Goal: Task Accomplishment & Management: Use online tool/utility

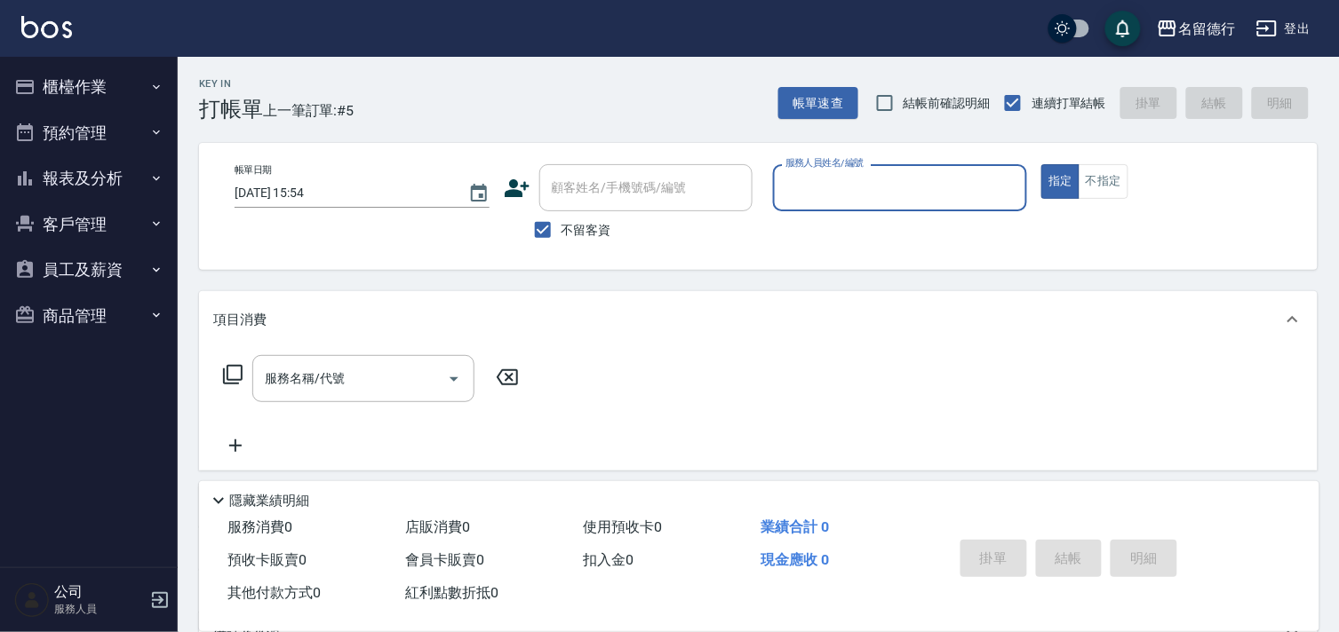
drag, startPoint x: 0, startPoint y: 0, endPoint x: 805, endPoint y: 180, distance: 824.8
click at [805, 180] on input "服務人員姓名/編號" at bounding box center [900, 187] width 239 height 31
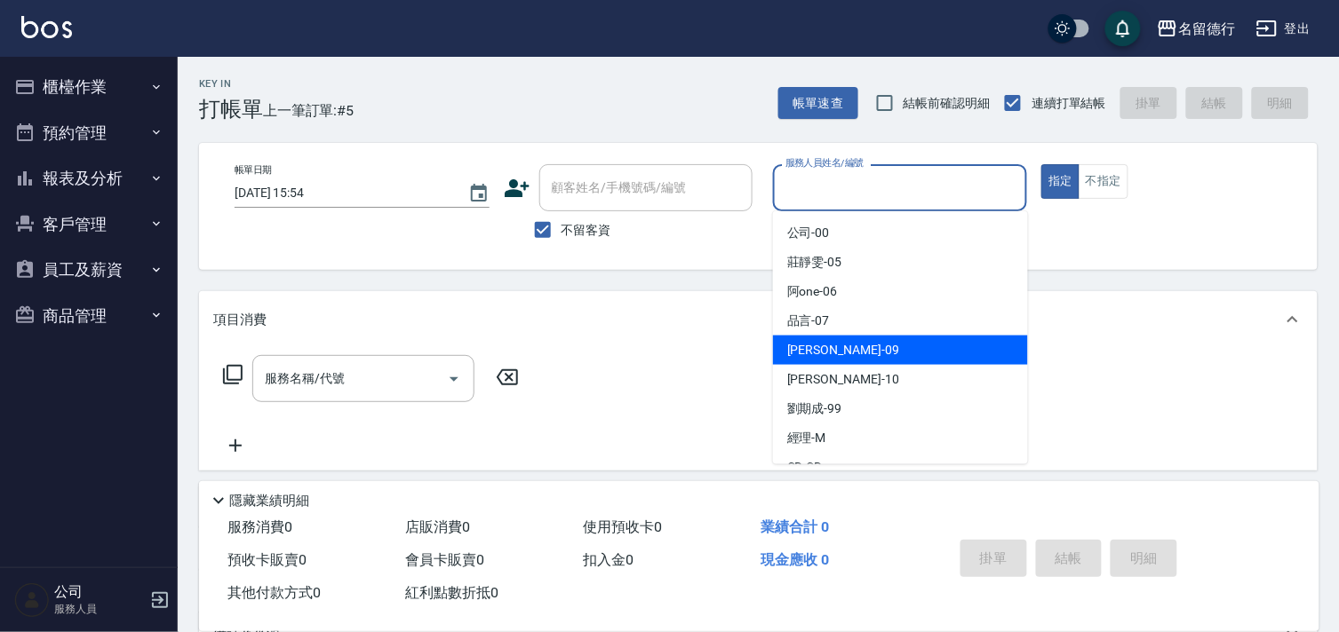
click at [800, 341] on span "[PERSON_NAME] -09" at bounding box center [843, 350] width 112 height 19
type input "[PERSON_NAME]-09"
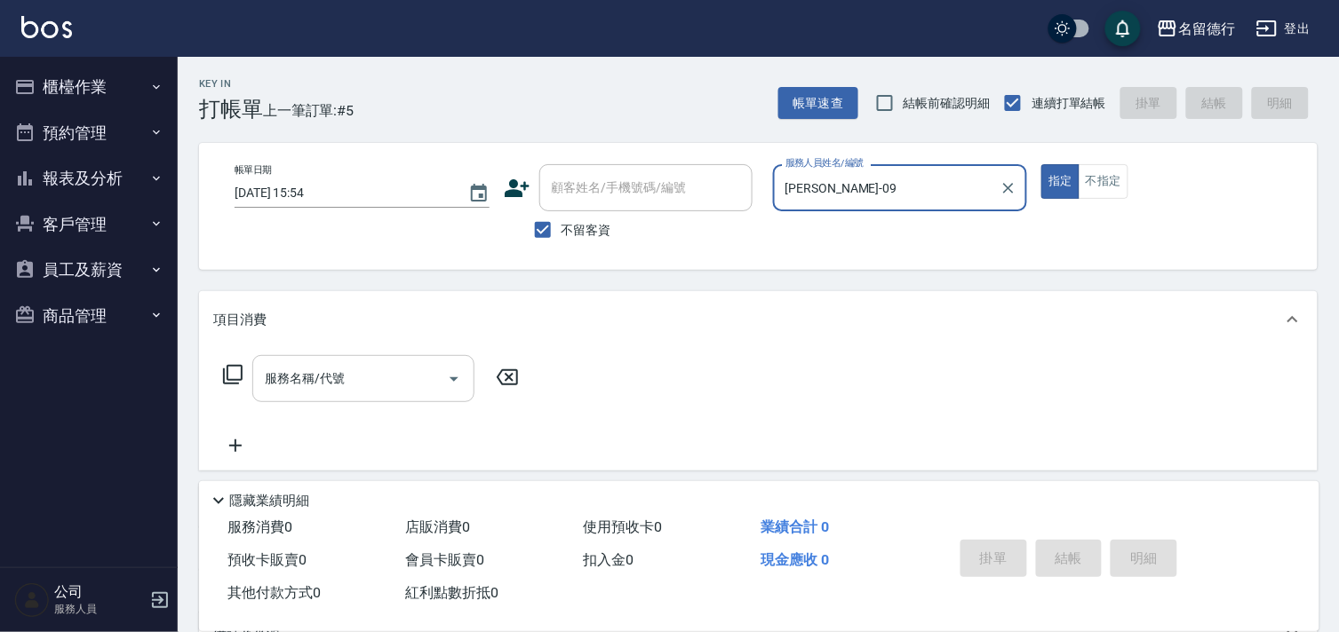
click at [374, 373] on input "服務名稱/代號" at bounding box center [349, 378] width 179 height 31
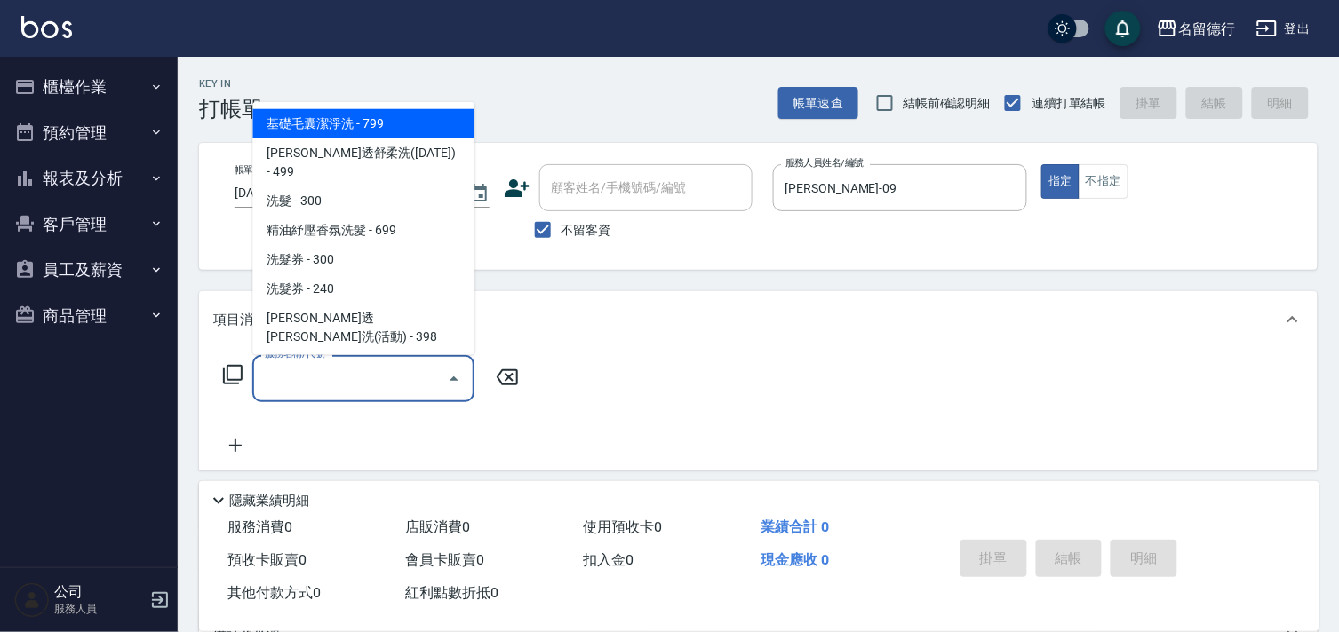
type input "5"
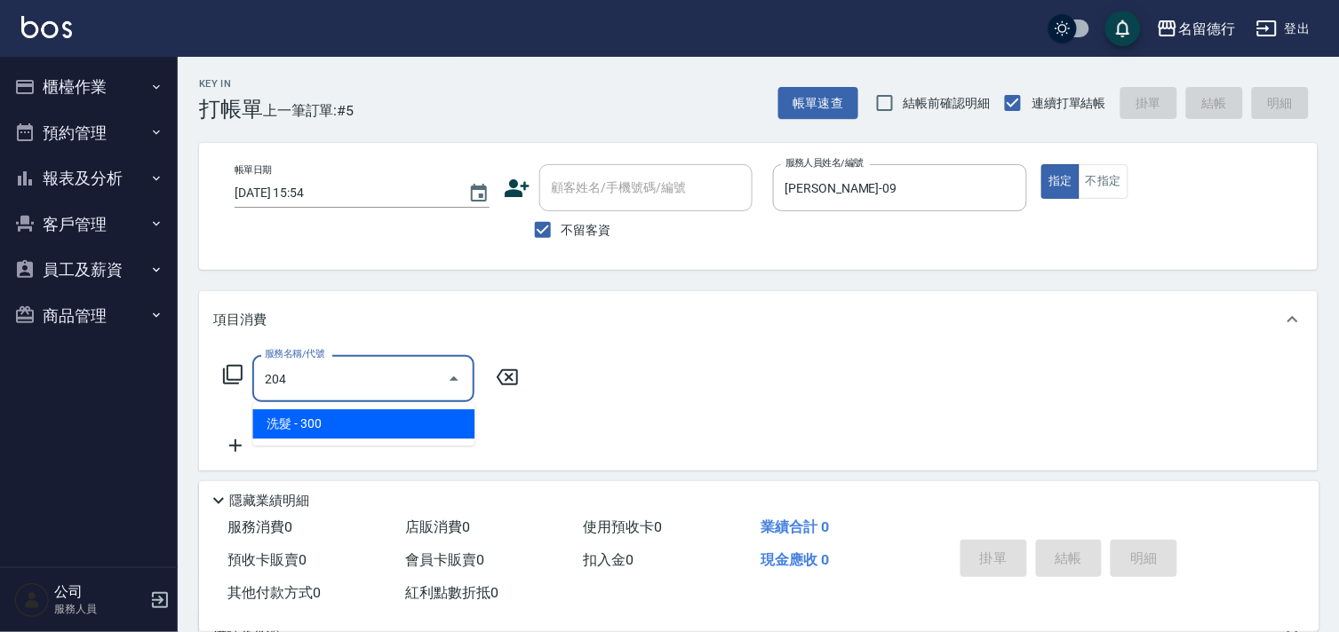
click at [361, 416] on span "洗髮 - 300" at bounding box center [363, 424] width 222 height 29
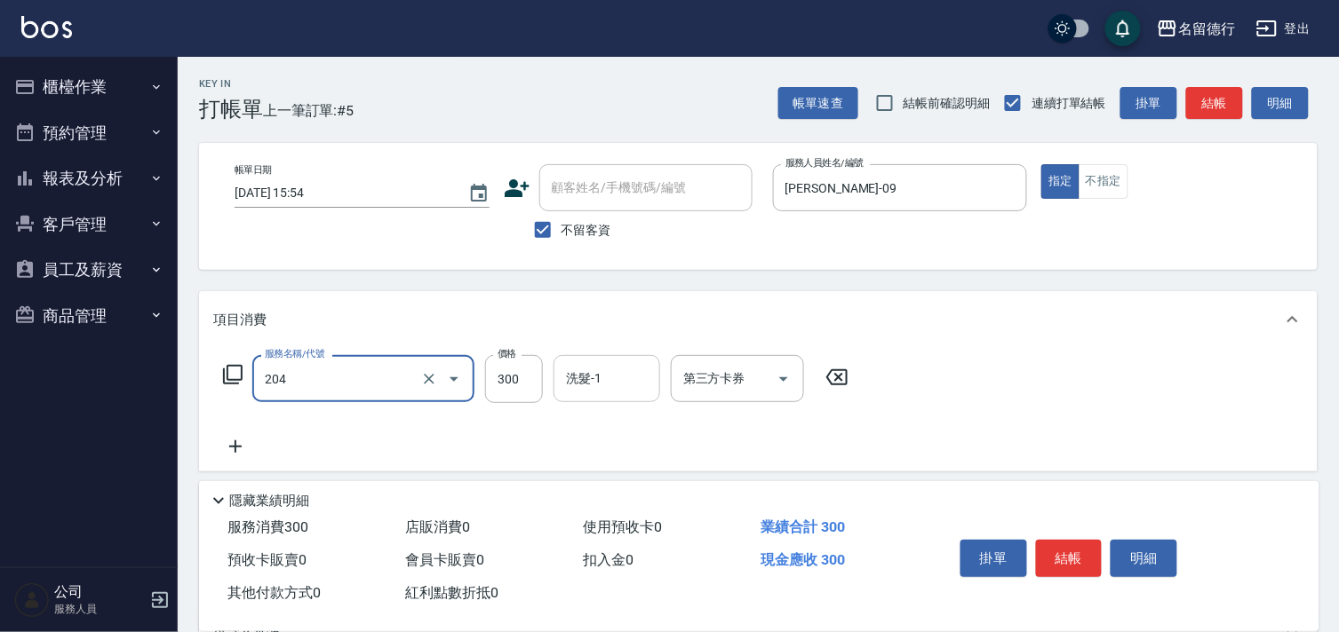
type input "洗髮(204)"
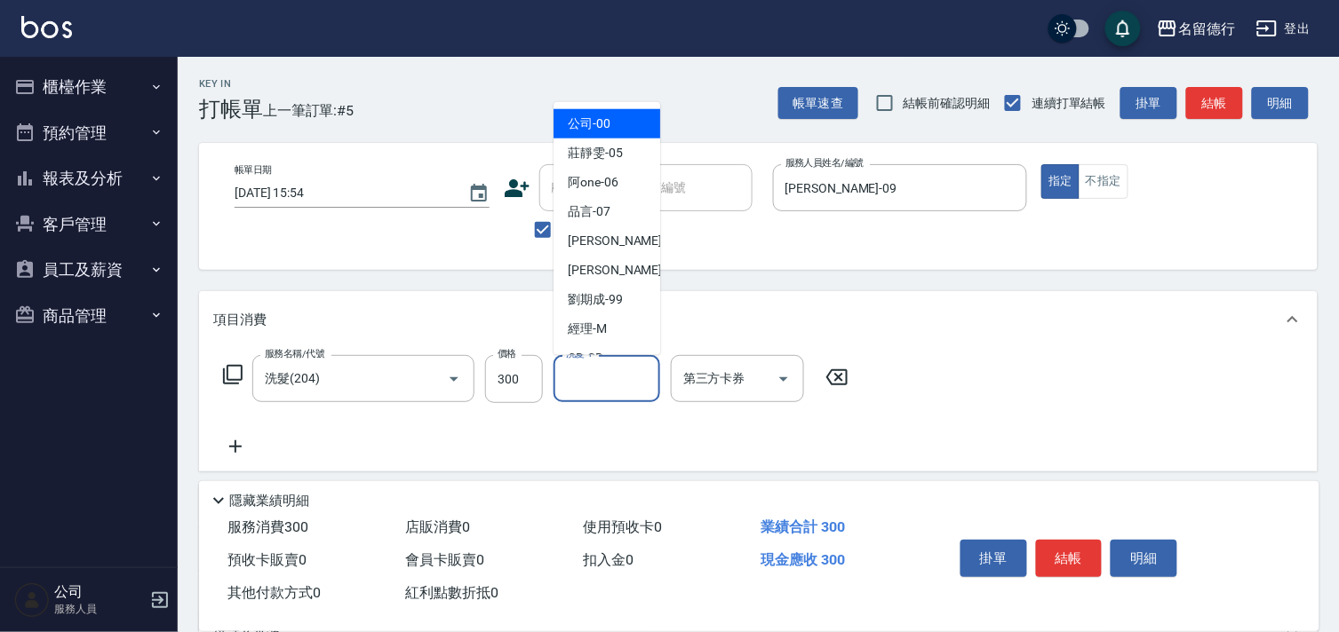
click at [572, 373] on div "洗髮-1 洗髮-1" at bounding box center [606, 378] width 107 height 47
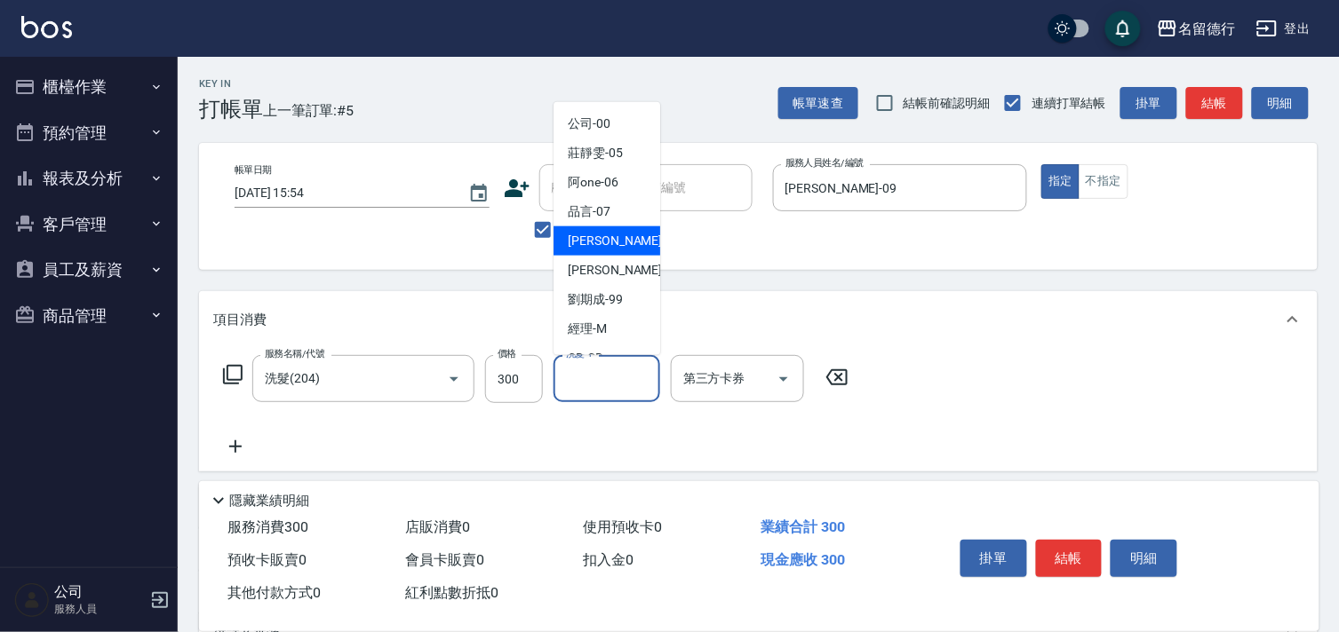
click at [588, 233] on span "[PERSON_NAME] -09" at bounding box center [624, 241] width 112 height 19
type input "[PERSON_NAME]-09"
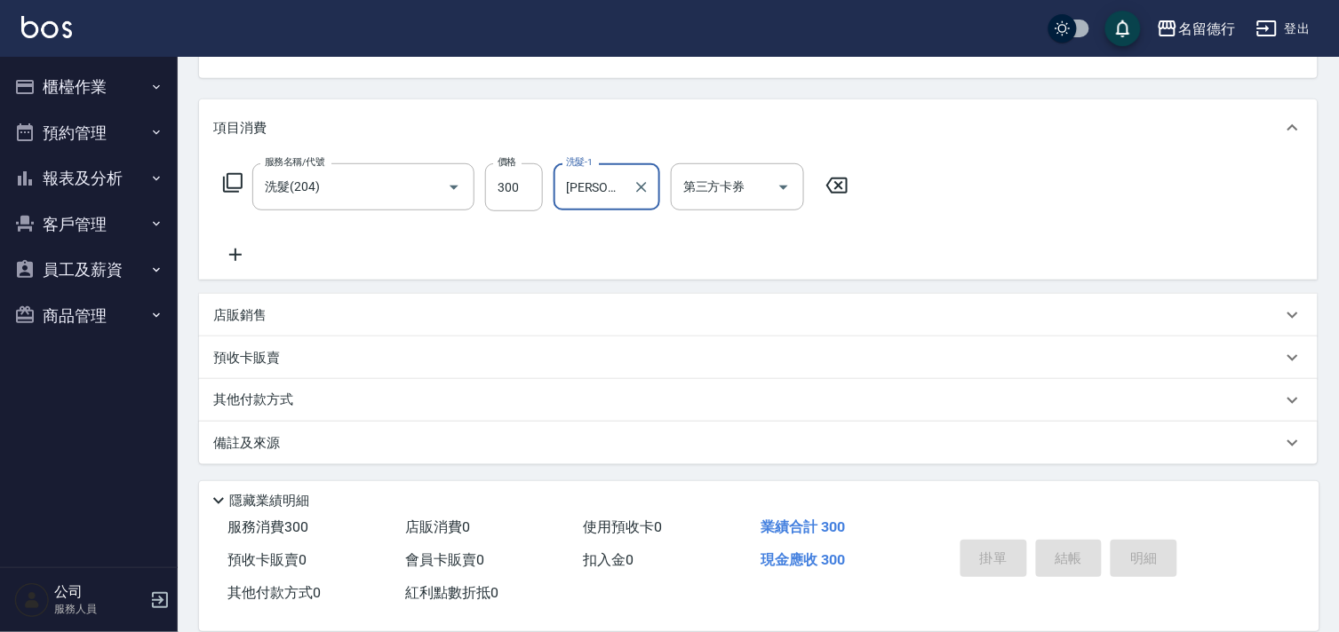
type input "[DATE] 17:09"
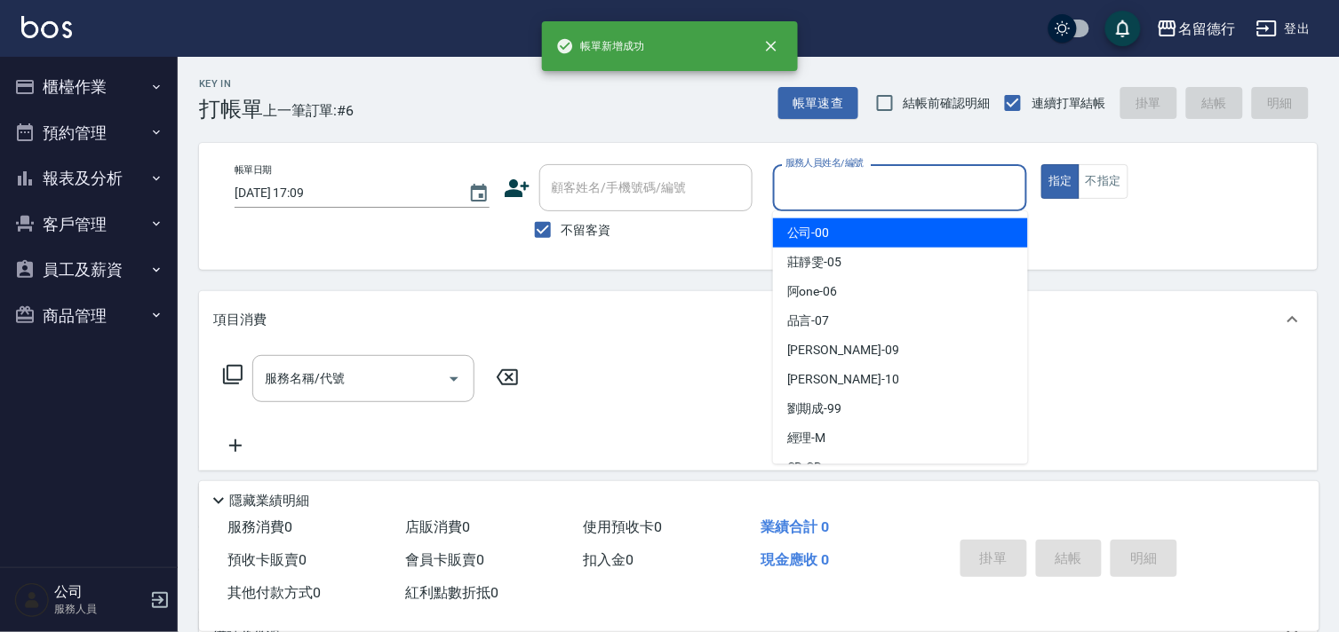
click at [794, 192] on input "服務人員姓名/編號" at bounding box center [900, 187] width 239 height 31
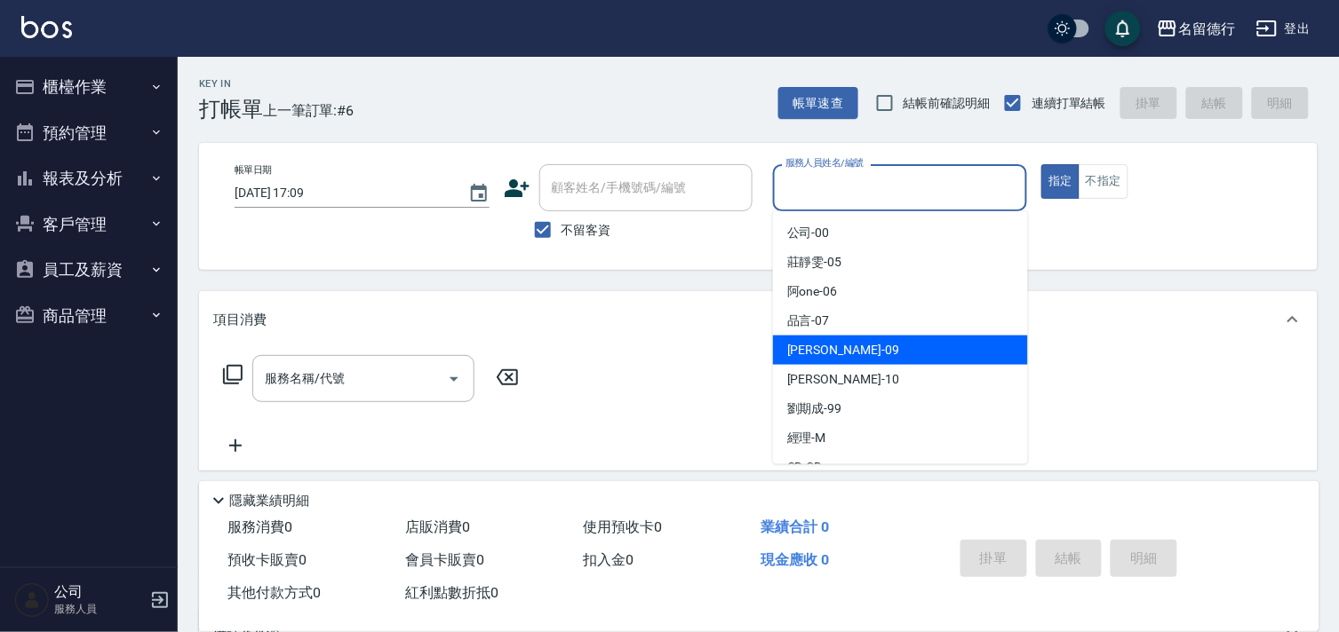
click at [805, 351] on span "[PERSON_NAME] -09" at bounding box center [843, 350] width 112 height 19
type input "[PERSON_NAME]-09"
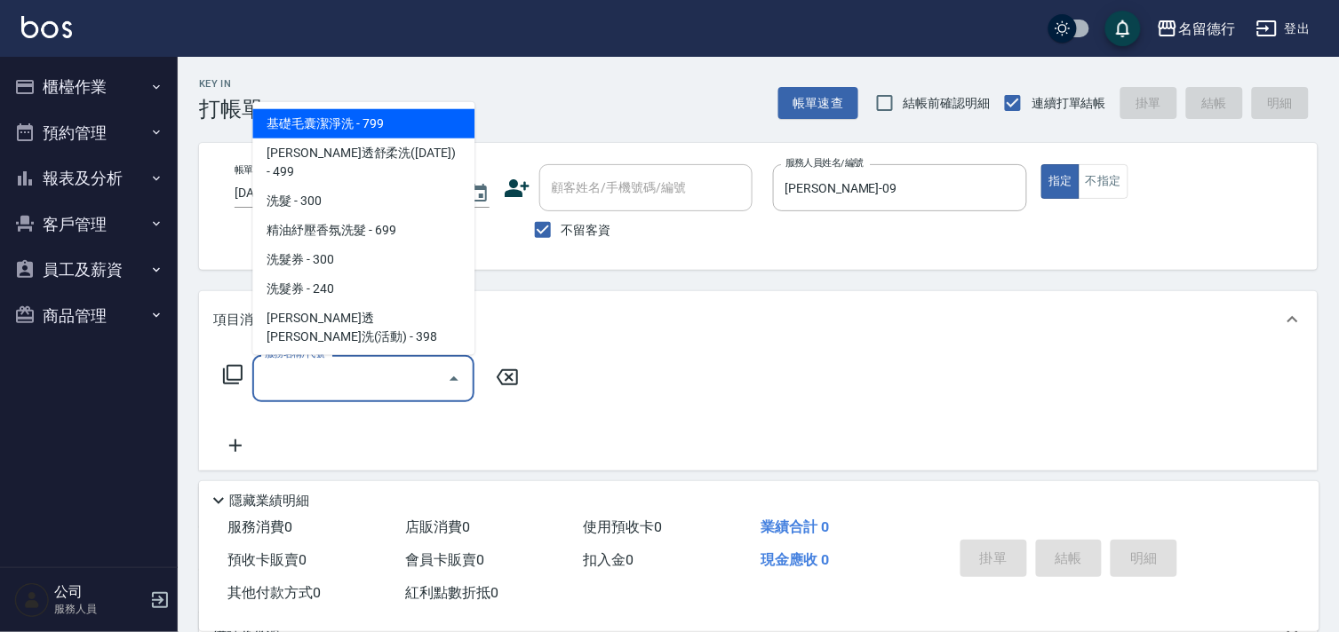
click at [386, 394] on input "服務名稱/代號" at bounding box center [349, 378] width 179 height 31
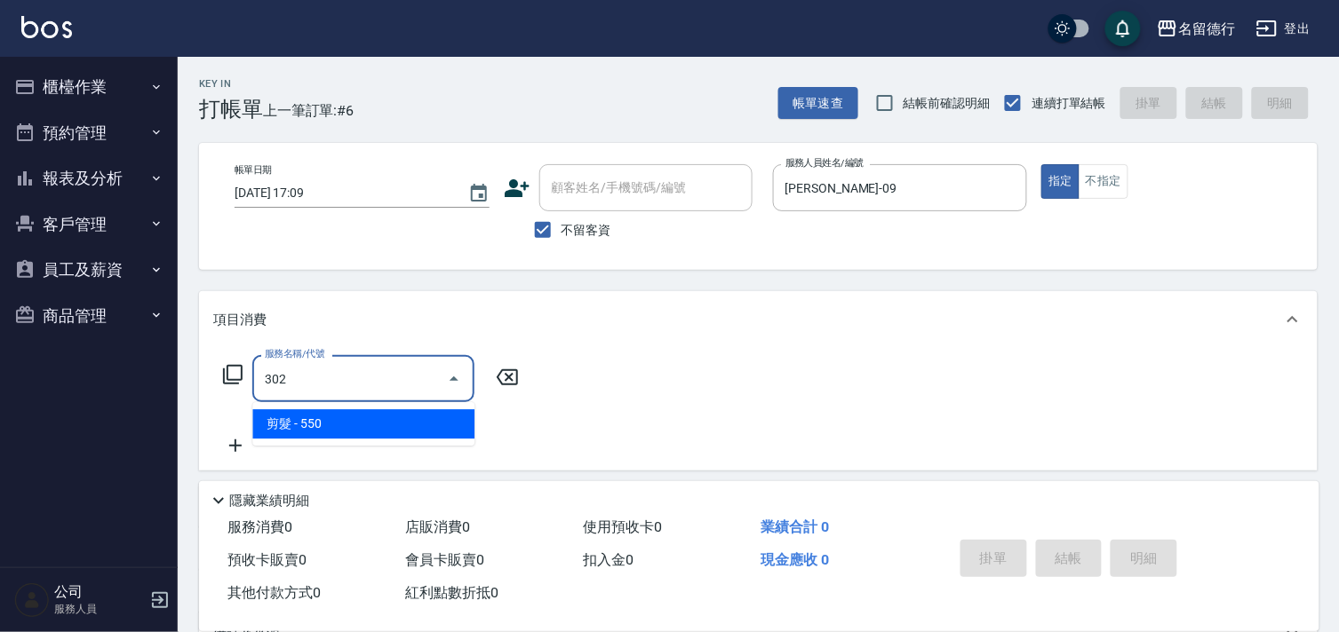
click at [368, 432] on span "剪髮 - 550" at bounding box center [363, 424] width 222 height 29
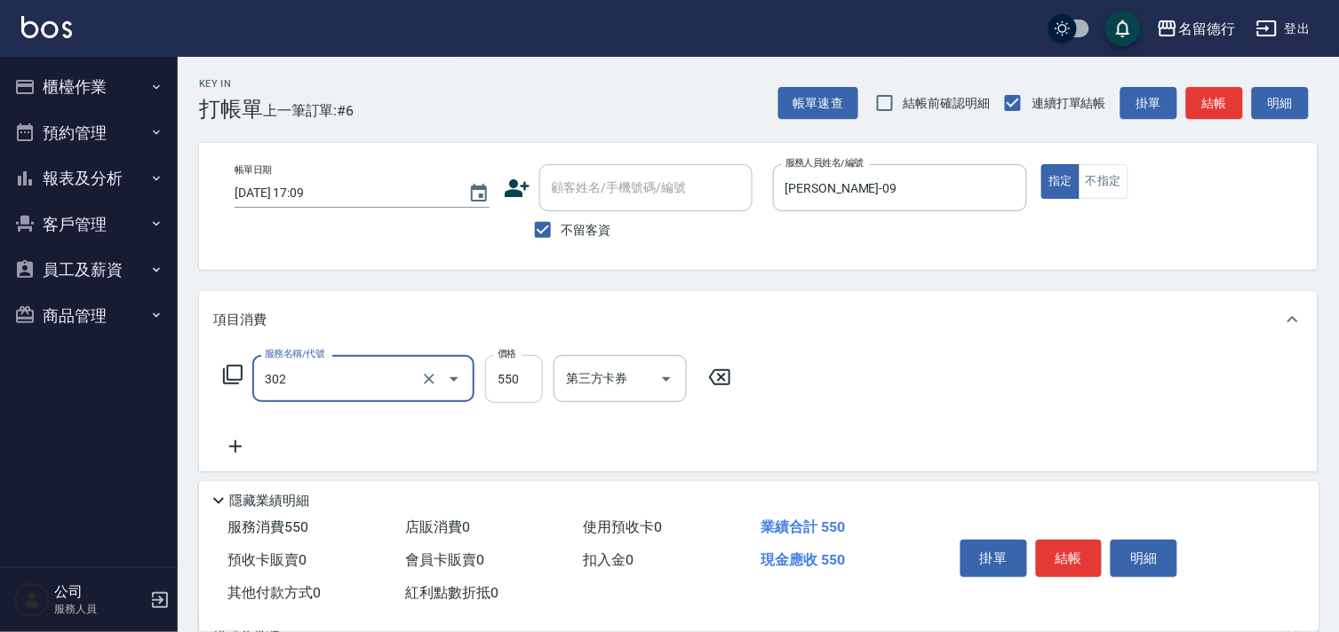
type input "剪髮(302)"
click at [511, 386] on input "550" at bounding box center [514, 379] width 58 height 48
type input "600"
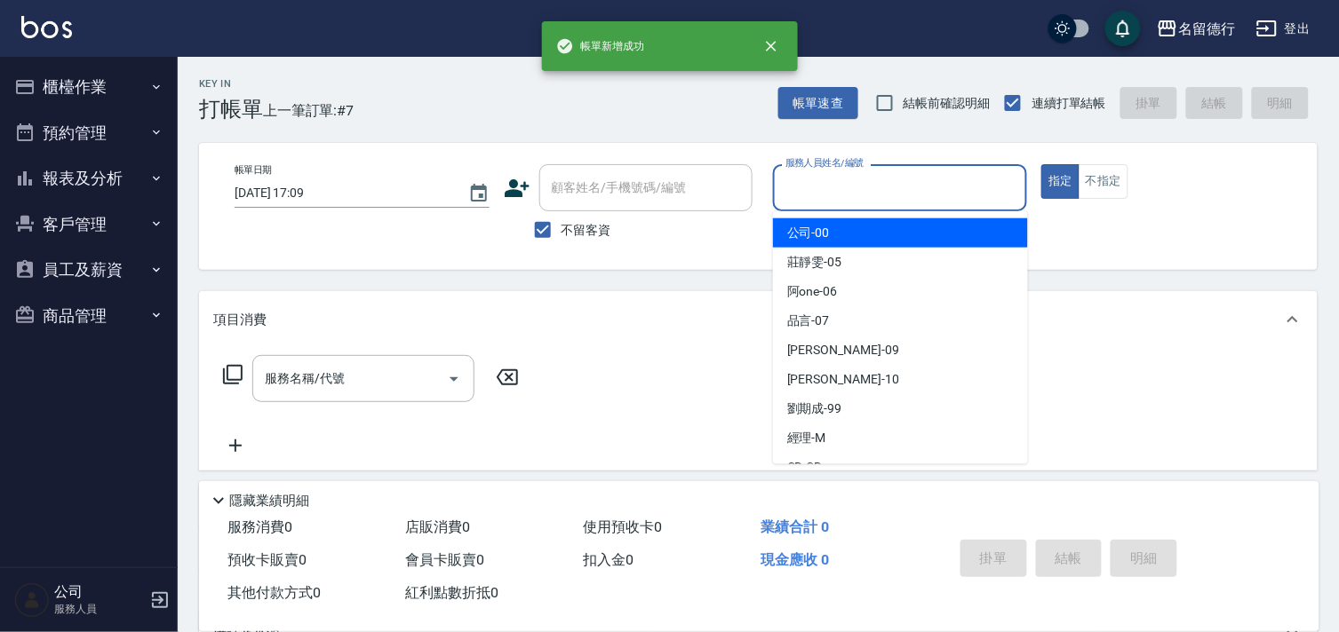
click at [804, 184] on input "服務人員姓名/編號" at bounding box center [900, 187] width 239 height 31
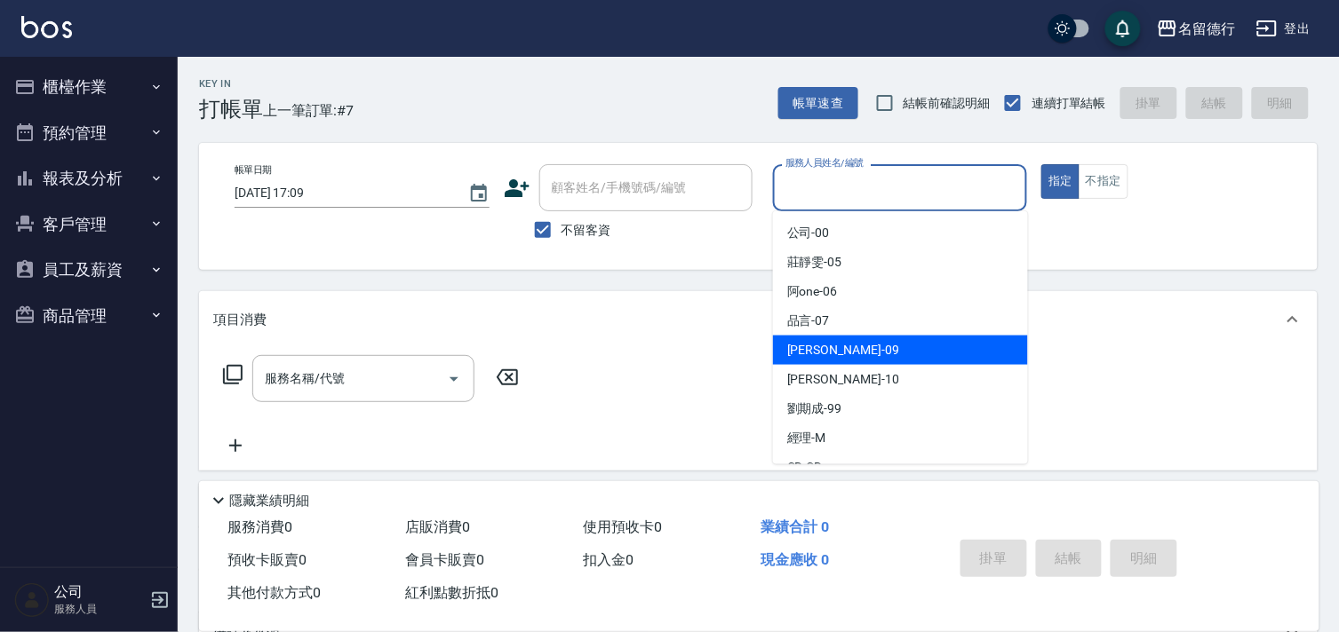
click at [794, 344] on span "[PERSON_NAME] -09" at bounding box center [843, 350] width 112 height 19
type input "[PERSON_NAME]-09"
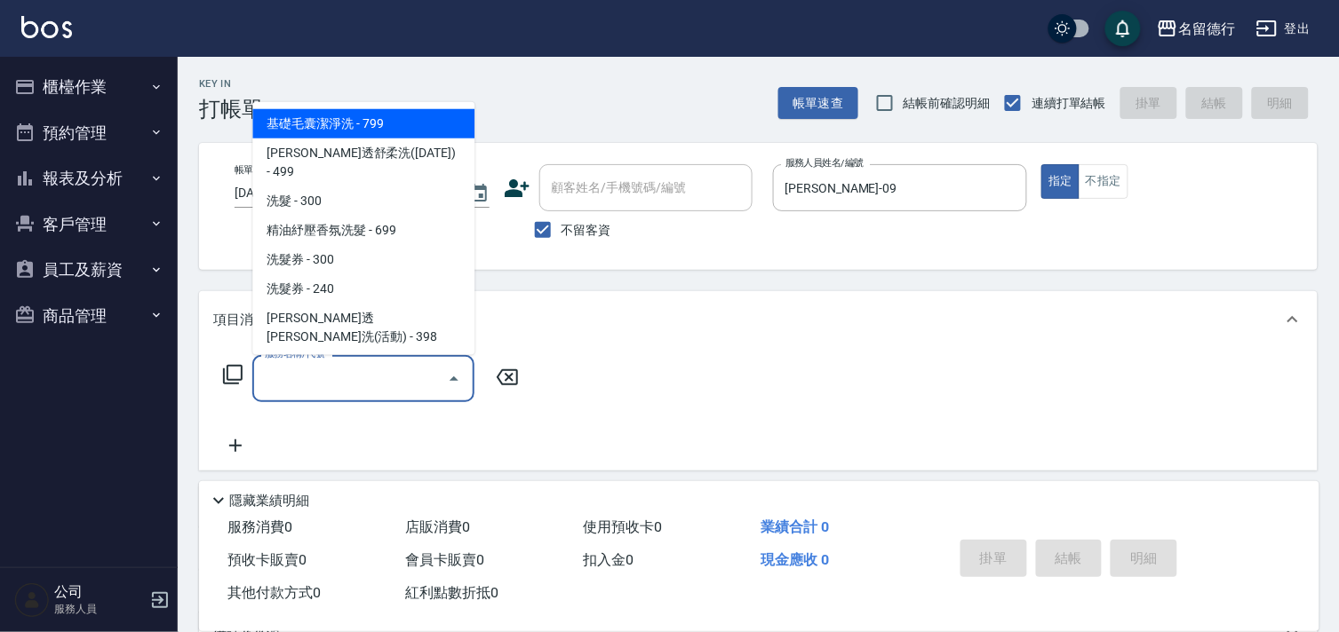
click at [370, 393] on input "服務名稱/代號" at bounding box center [349, 378] width 179 height 31
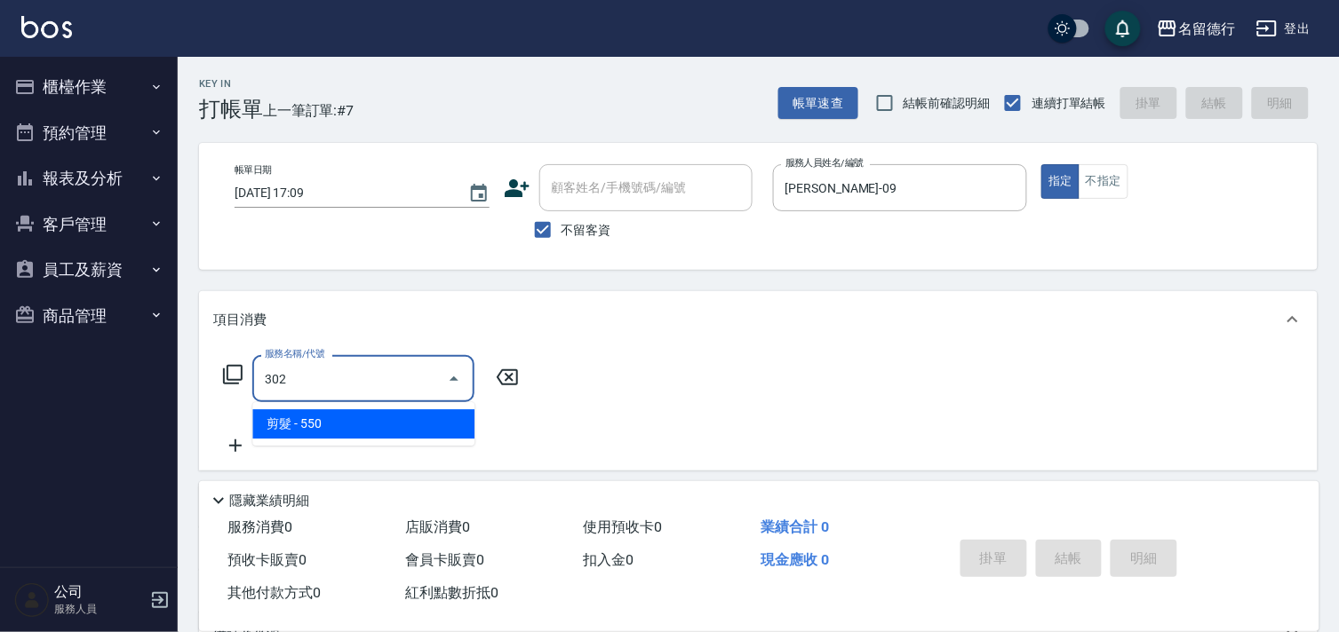
click at [365, 421] on span "剪髮 - 550" at bounding box center [363, 424] width 222 height 29
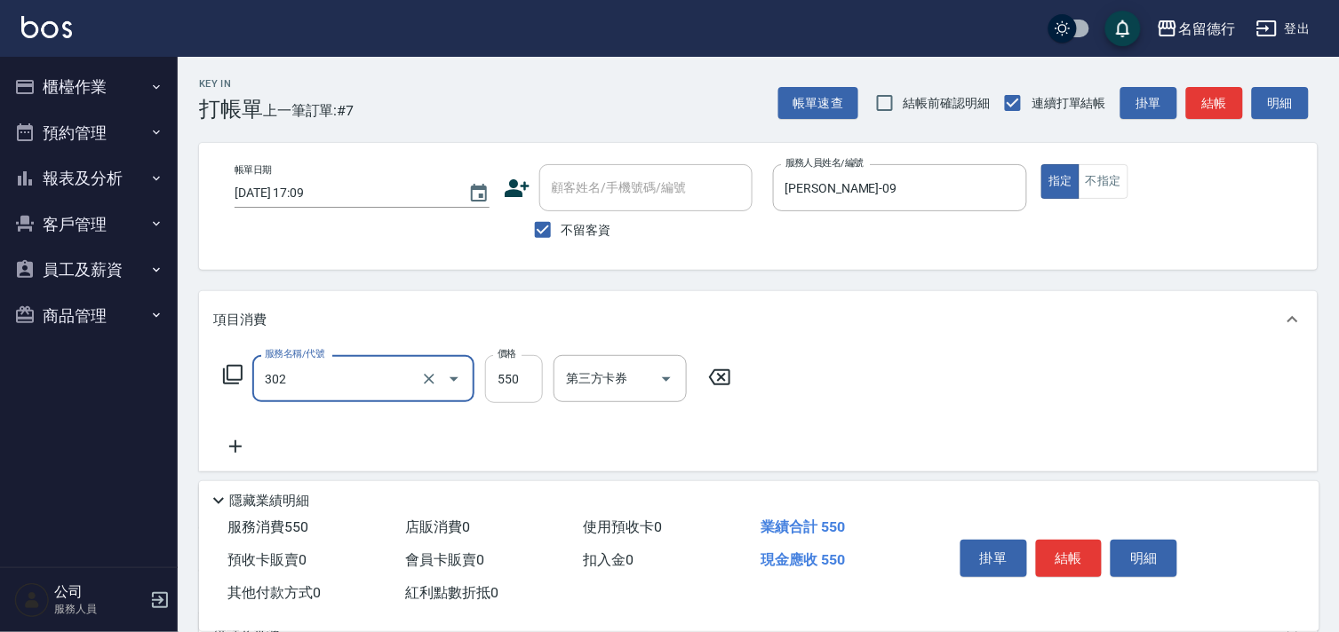
type input "剪髮(302)"
click at [521, 379] on input "550" at bounding box center [514, 379] width 58 height 48
type input "950"
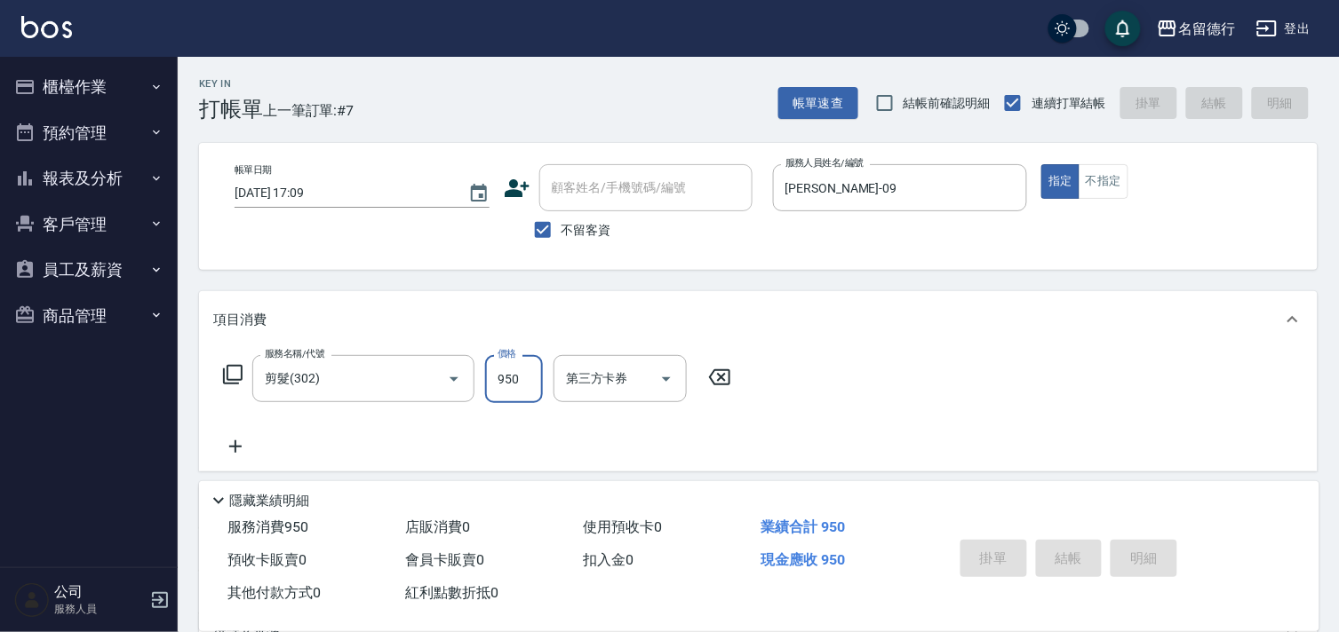
type input "[DATE] 17:10"
